Goal: Information Seeking & Learning: Learn about a topic

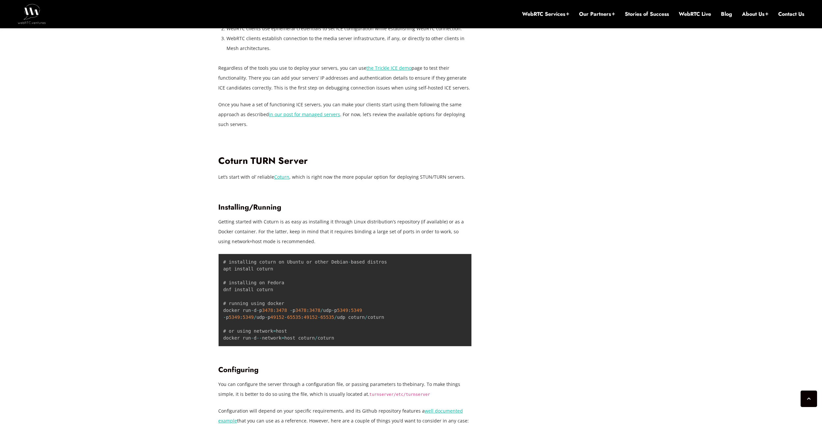
scroll to position [961, 0]
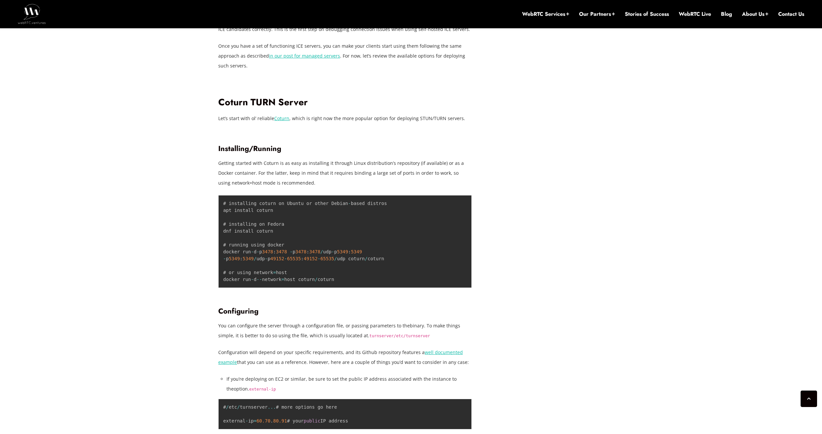
click at [315, 161] on p "Getting started with Coturn is as easy as installing it through Linux distribut…" at bounding box center [344, 173] width 253 height 30
click at [402, 176] on p "Getting started with Coturn is as easy as installing it through Linux distribut…" at bounding box center [344, 173] width 253 height 30
click at [299, 259] on span "65535" at bounding box center [294, 258] width 14 height 5
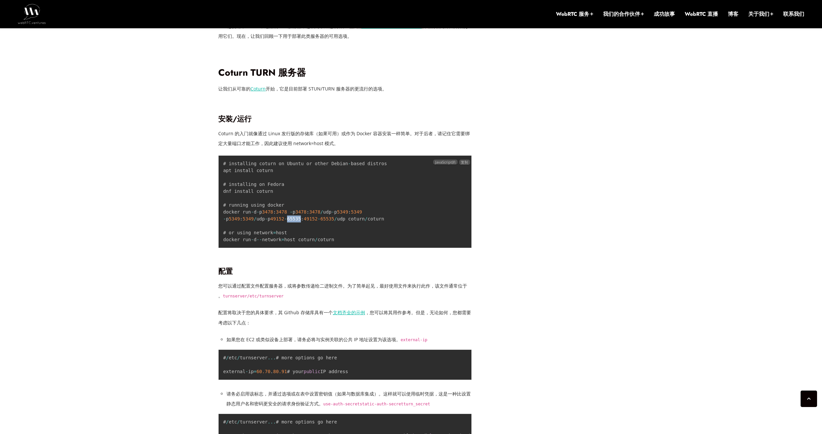
scroll to position [951, 0]
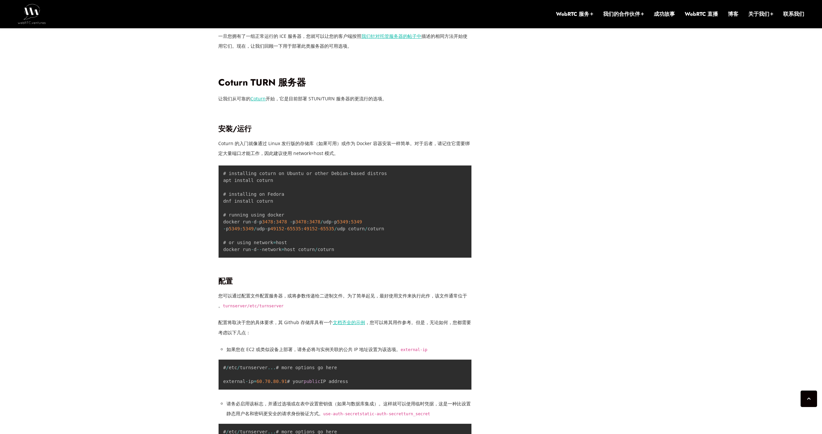
drag, startPoint x: 326, startPoint y: 296, endPoint x: 363, endPoint y: 297, distance: 37.2
click at [363, 297] on font "您可以通过配置文件配置服务器，或将参数传递给二进制文件。为了简单起见，最好使用文件来执行此作，该文件通常位于 。" at bounding box center [342, 300] width 249 height 16
click at [407, 306] on p "您可以通过配置文件配置服务器，或将参数传递给二进制文件。为了简单起见，最好使用文件来执行此作，该文件通常位于 。 turnserver /etc/turnse…" at bounding box center [344, 301] width 253 height 20
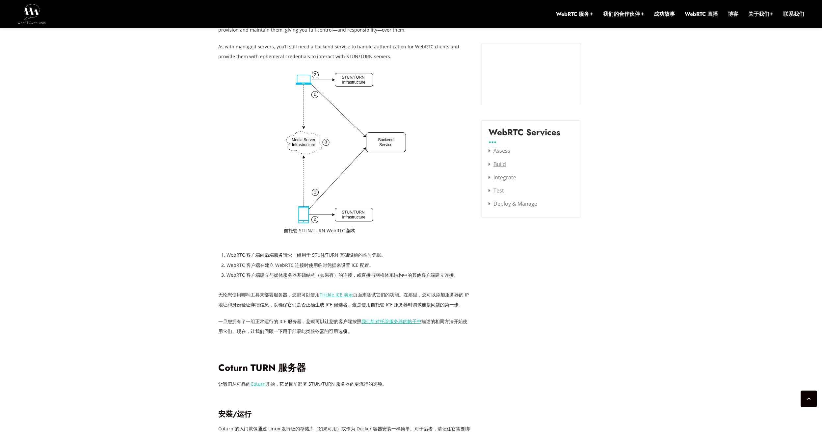
scroll to position [644, 0]
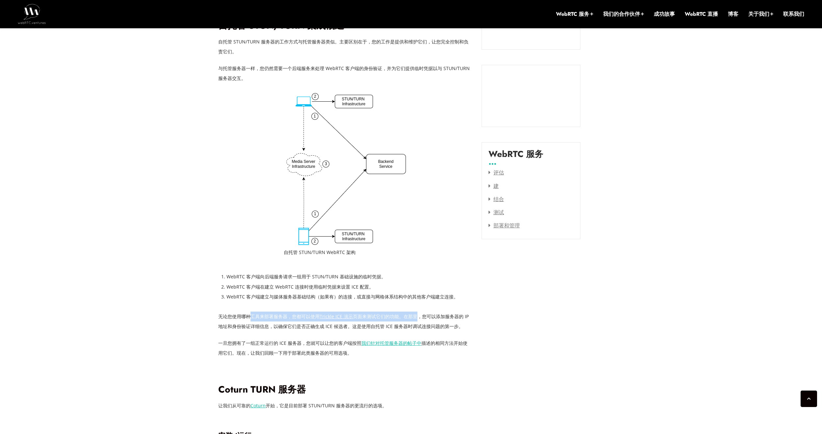
drag, startPoint x: 250, startPoint y: 317, endPoint x: 419, endPoint y: 315, distance: 168.8
click at [419, 315] on p "无论您使用哪种工具来部署服务器，您都可以使用 Trickle ICE 演示 页面来测试它们的功能。在那里，您可以添加服务器的 IP 地址和身份验证详细信息，以…" at bounding box center [344, 322] width 253 height 20
drag, startPoint x: 442, startPoint y: 316, endPoint x: 259, endPoint y: 310, distance: 183.4
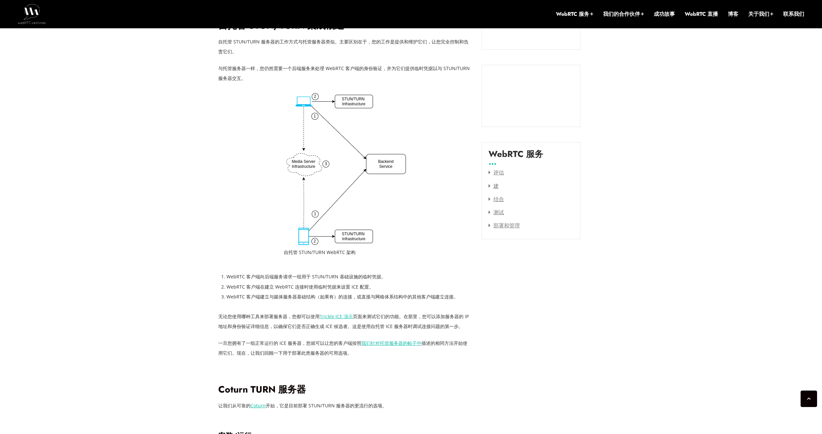
click at [265, 322] on p "无论您使用哪种工具来部署服务器，您都可以使用 Trickle ICE 演示 页面来测试它们的功能。在那里，您可以添加服务器的 IP 地址和身份验证详细信息，以…" at bounding box center [344, 322] width 253 height 20
drag, startPoint x: 414, startPoint y: 327, endPoint x: 259, endPoint y: 321, distance: 155.1
click at [259, 321] on p "无论您使用哪种工具来部署服务器，您都可以使用 Trickle ICE 演示 页面来测试它们的功能。在那里，您可以添加服务器的 IP 地址和身份验证详细信息，以…" at bounding box center [344, 322] width 253 height 20
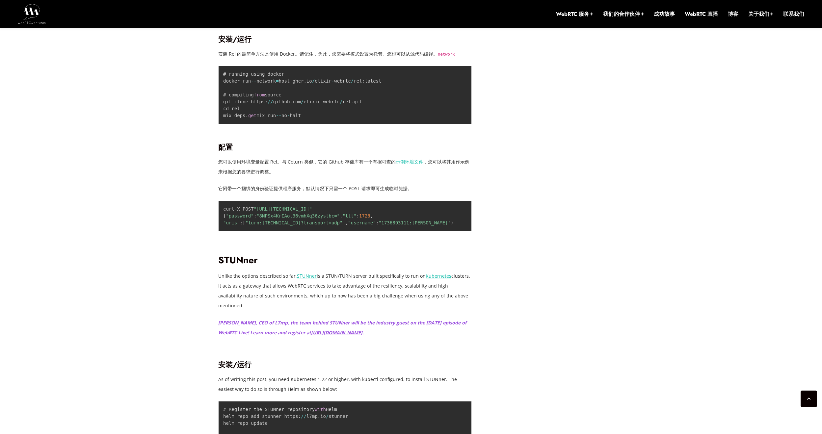
scroll to position [1642, 0]
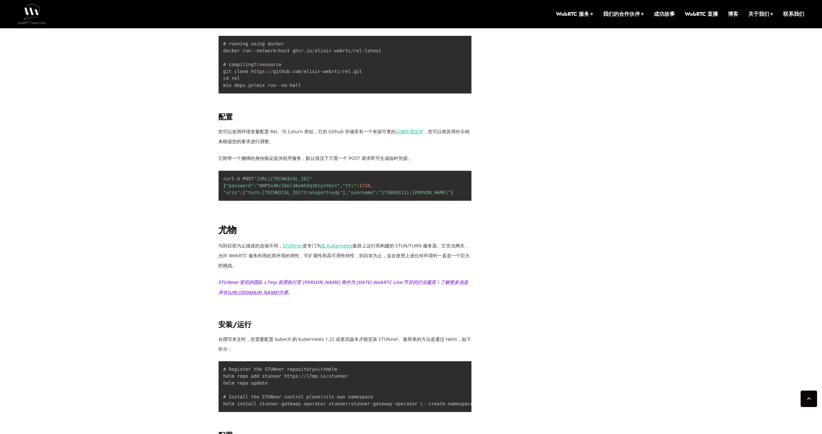
drag, startPoint x: 278, startPoint y: 72, endPoint x: 449, endPoint y: 70, distance: 170.4
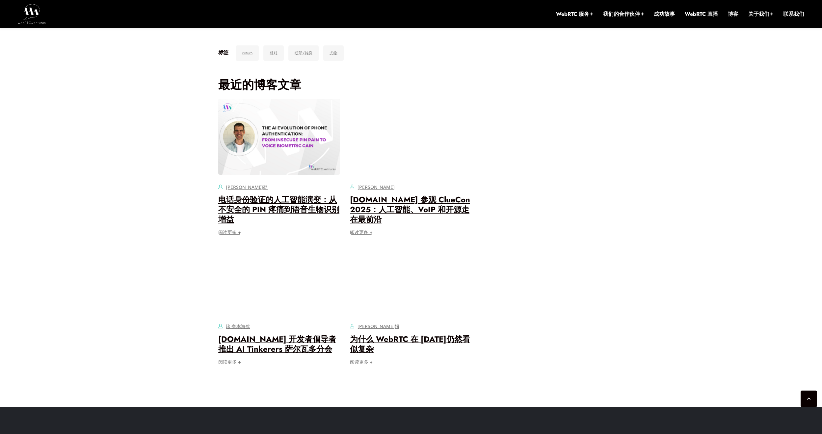
scroll to position [2563, 0]
